Goal: Information Seeking & Learning: Learn about a topic

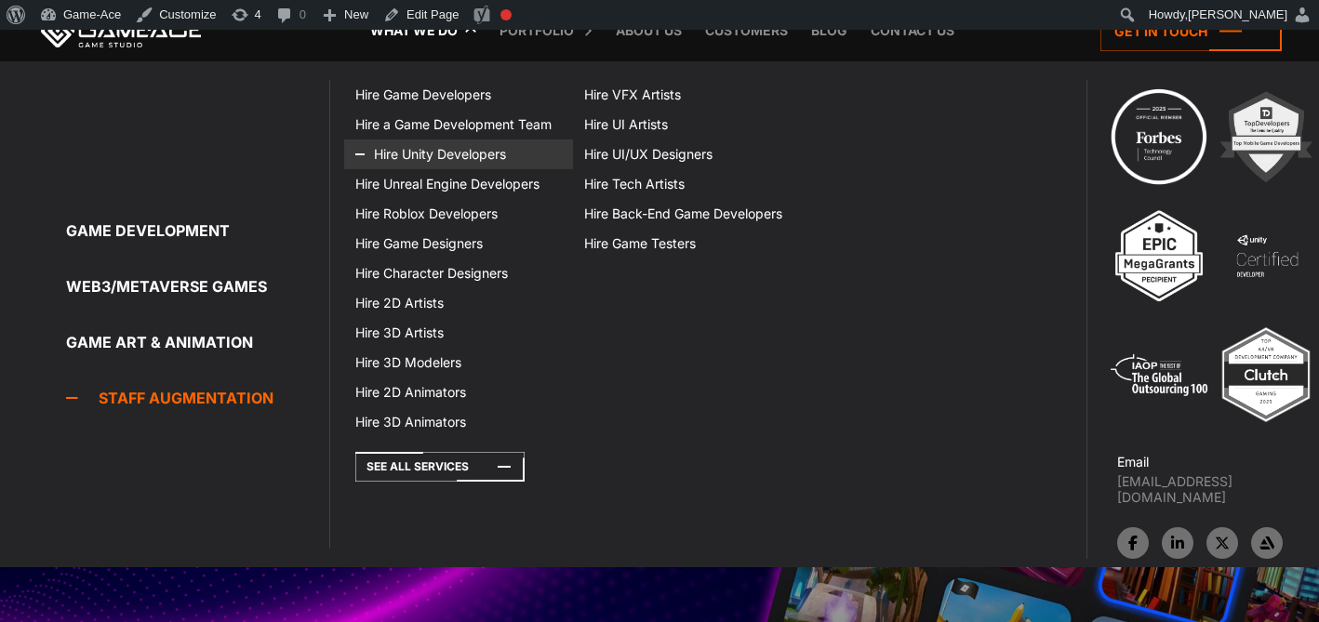
click at [468, 155] on link "Hire Unity Developers" at bounding box center [458, 155] width 229 height 30
